Goal: Communication & Community: Answer question/provide support

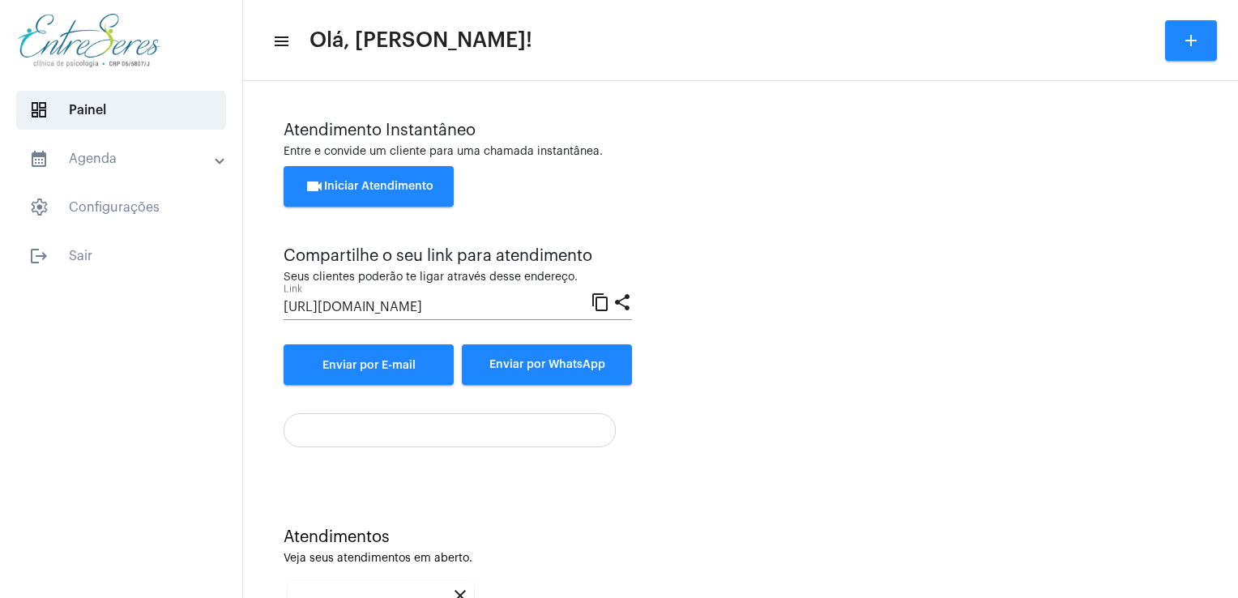
click at [1225, 535] on div "Atendimento Instantâneo Entre e convide um cliente para uma chamada instantânea…" at bounding box center [740, 447] width 995 height 732
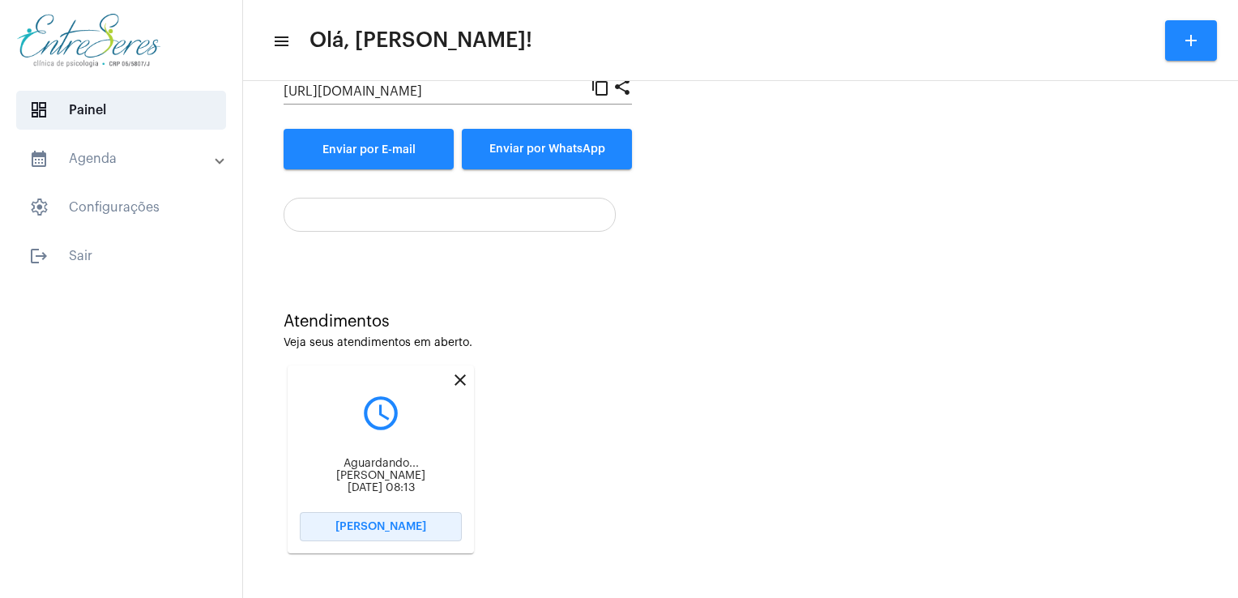
click at [352, 536] on button "Abrir Chamada" at bounding box center [381, 526] width 162 height 29
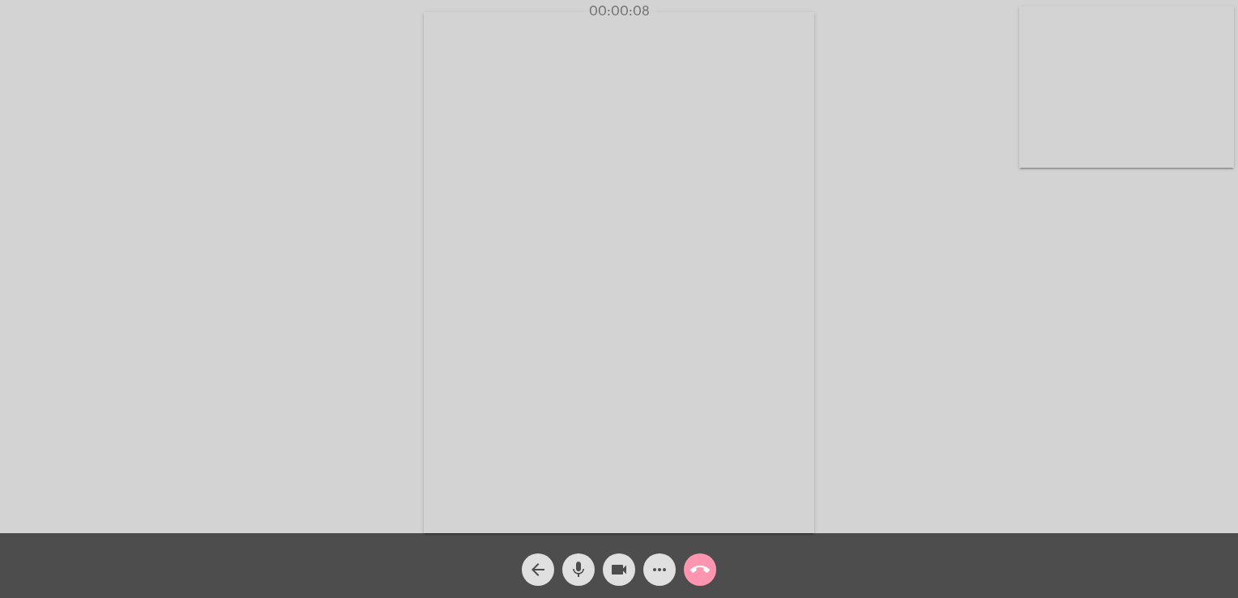
click at [946, 226] on div "Acessando Câmera e Microfone..." at bounding box center [619, 270] width 1235 height 533
click at [880, 183] on div "Acessando Câmera e Microfone..." at bounding box center [619, 270] width 1235 height 533
click at [693, 561] on mat-icon "call_end" at bounding box center [699, 569] width 19 height 19
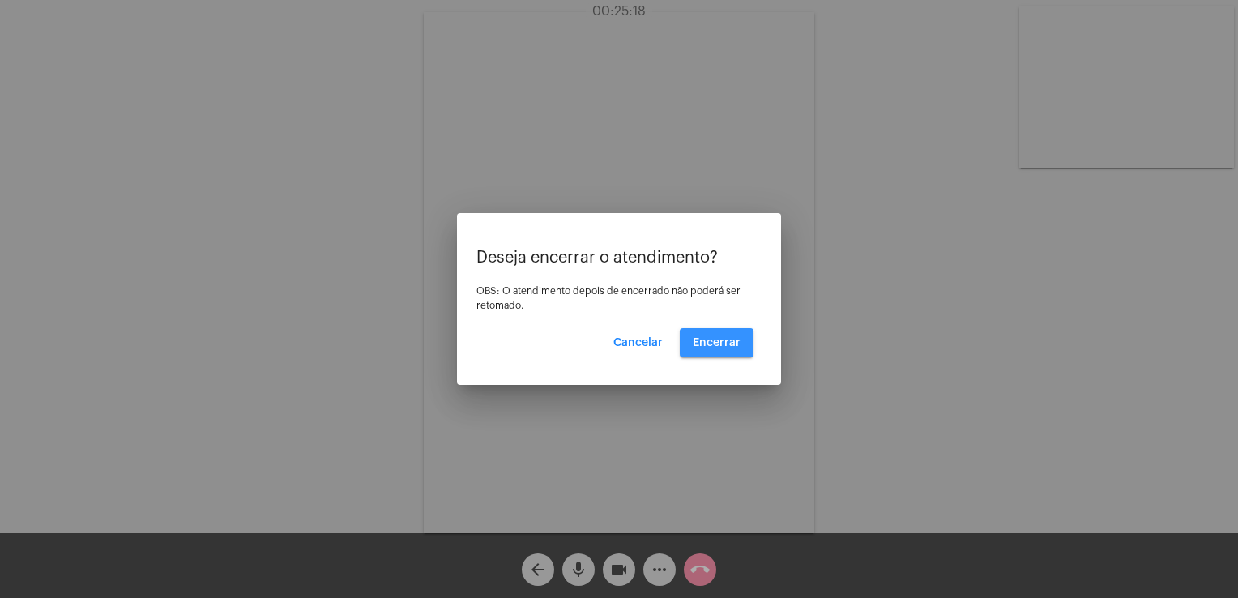
click at [695, 339] on span "Encerrar" at bounding box center [717, 342] width 48 height 11
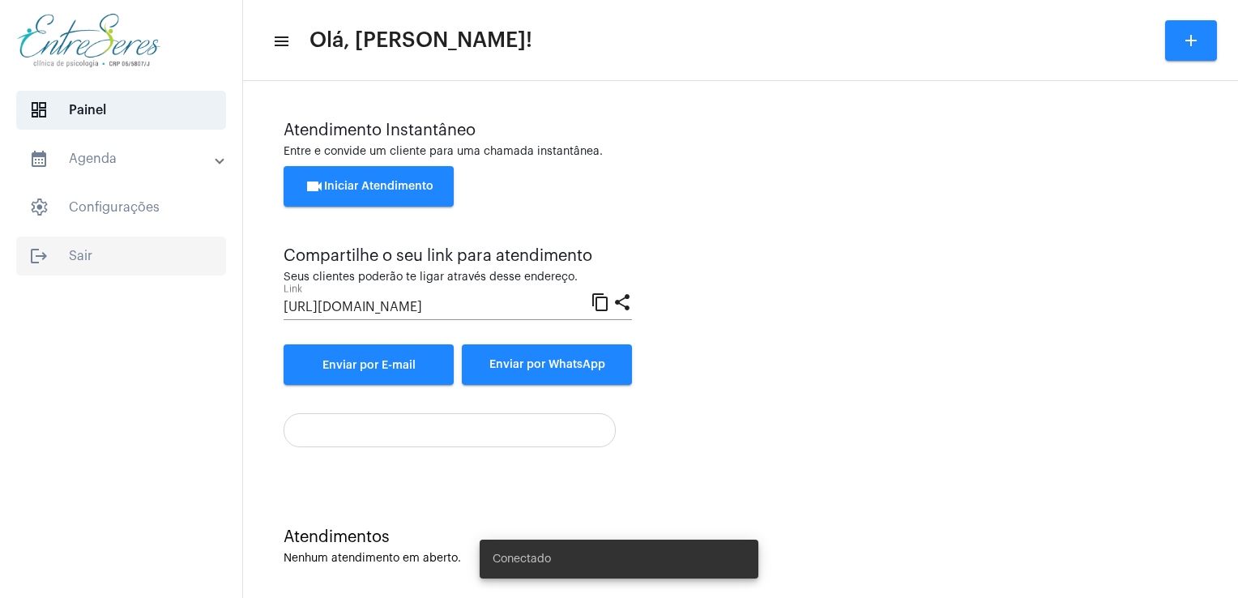
click at [105, 261] on span "logout Sair" at bounding box center [121, 256] width 210 height 39
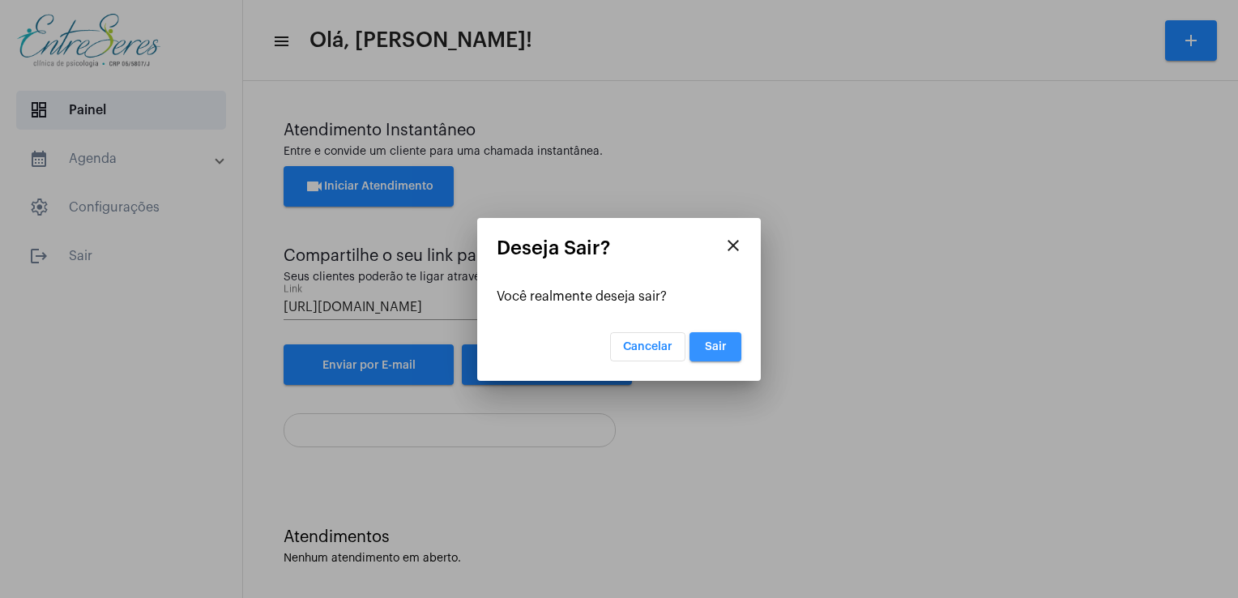
click at [723, 342] on span "Sair" at bounding box center [716, 346] width 22 height 11
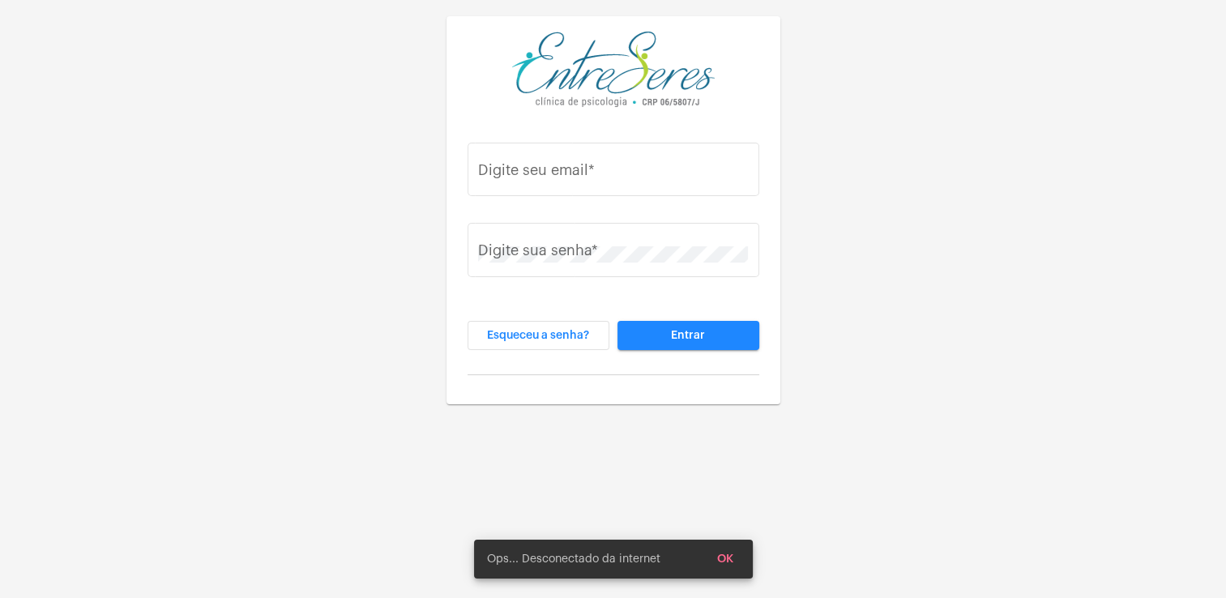
type input "[PERSON_NAME][EMAIL_ADDRESS][DOMAIN_NAME]"
